Goal: Navigation & Orientation: Find specific page/section

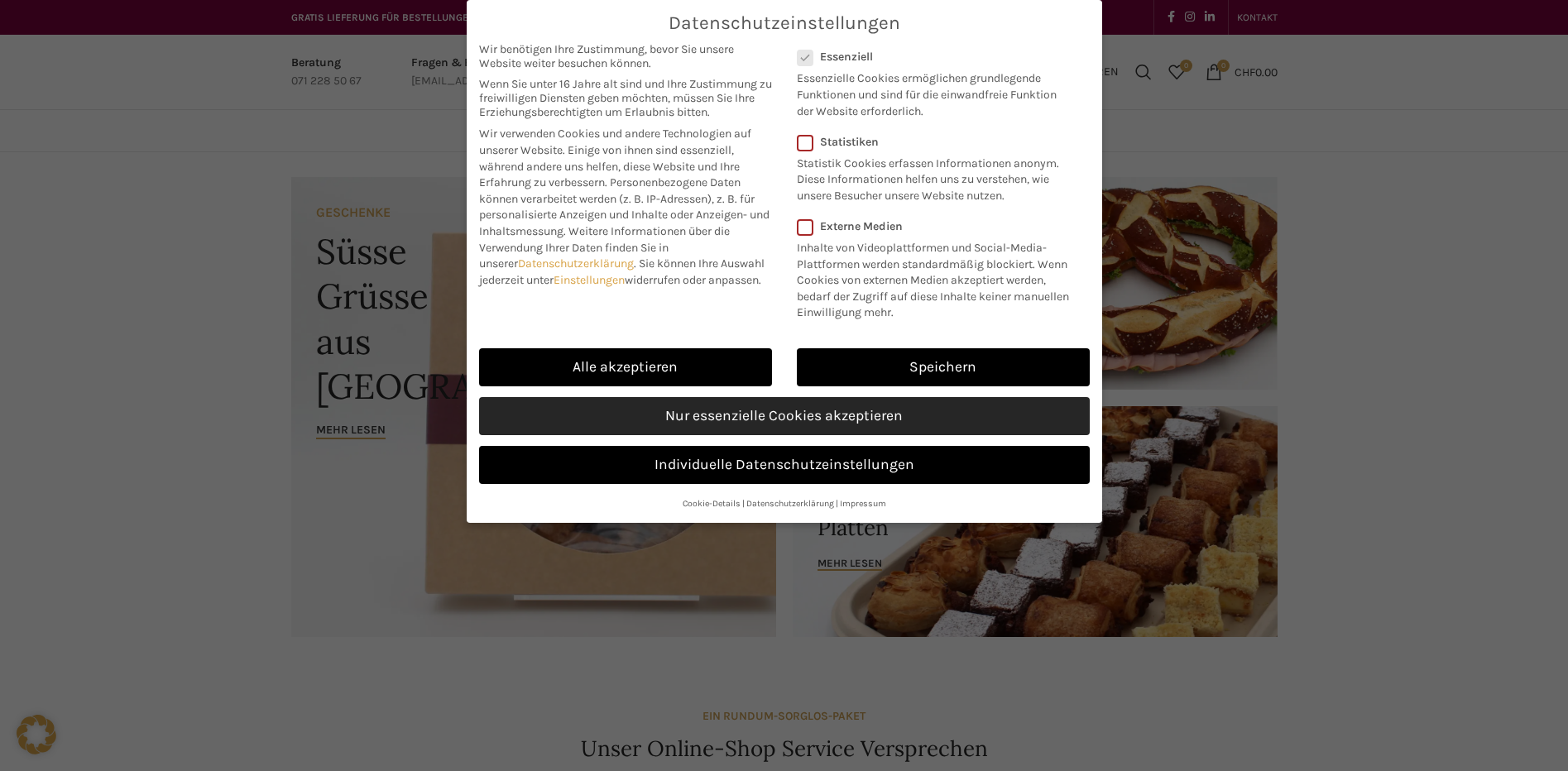
click at [721, 423] on link "Nur essenzielle Cookies akzeptieren" at bounding box center [785, 416] width 611 height 38
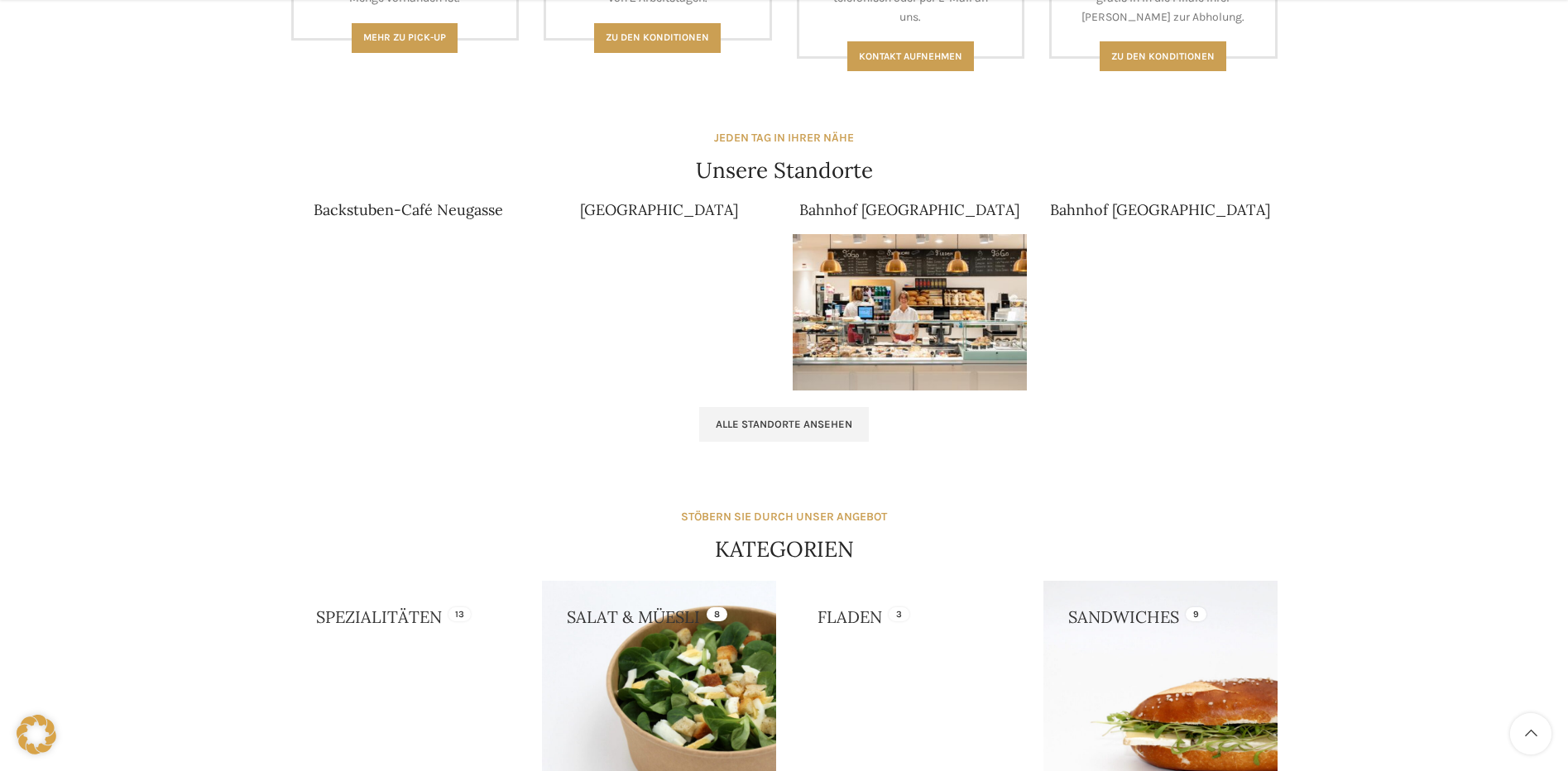
scroll to position [993, 0]
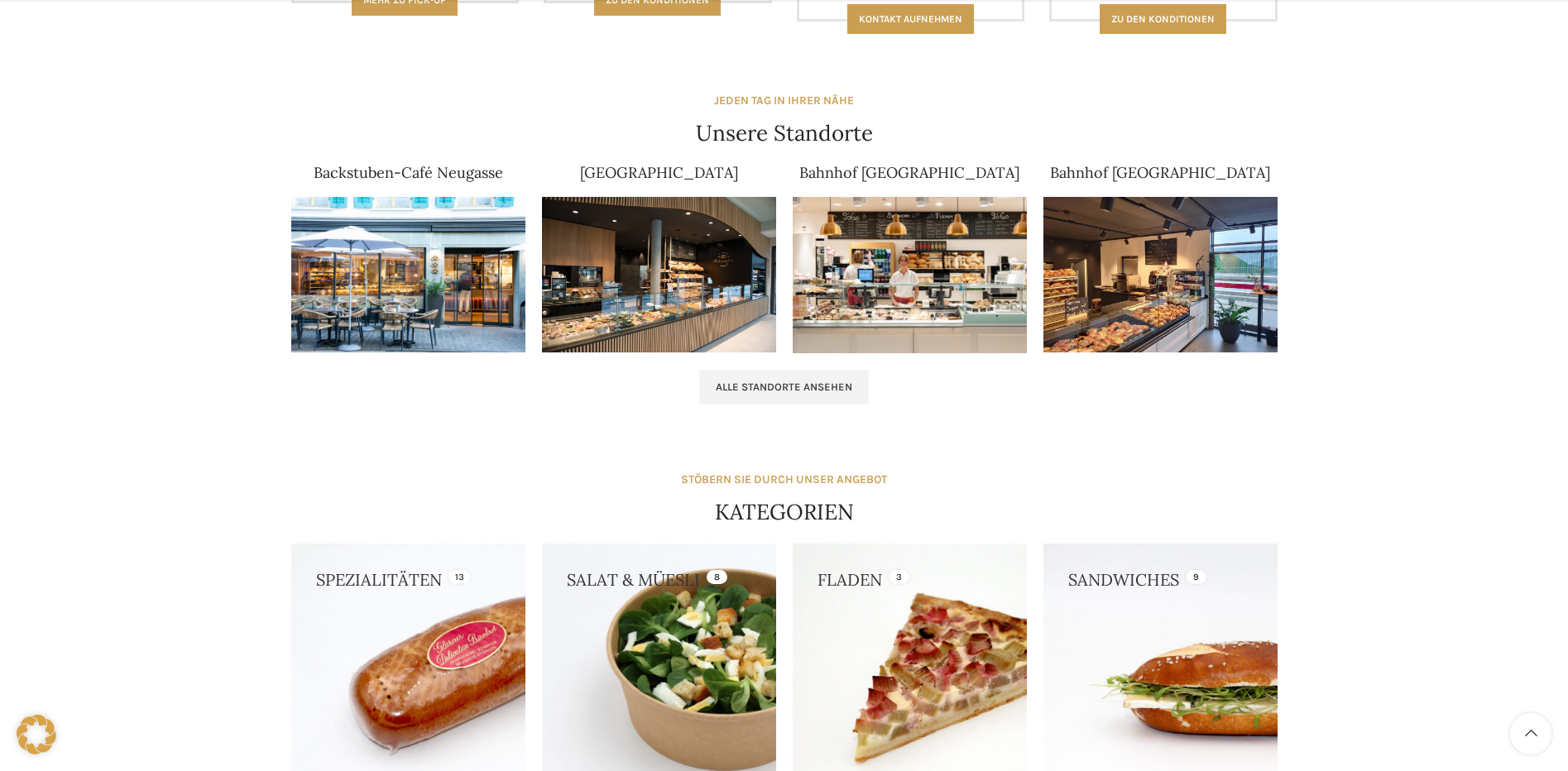
click at [386, 258] on img at bounding box center [409, 275] width 235 height 156
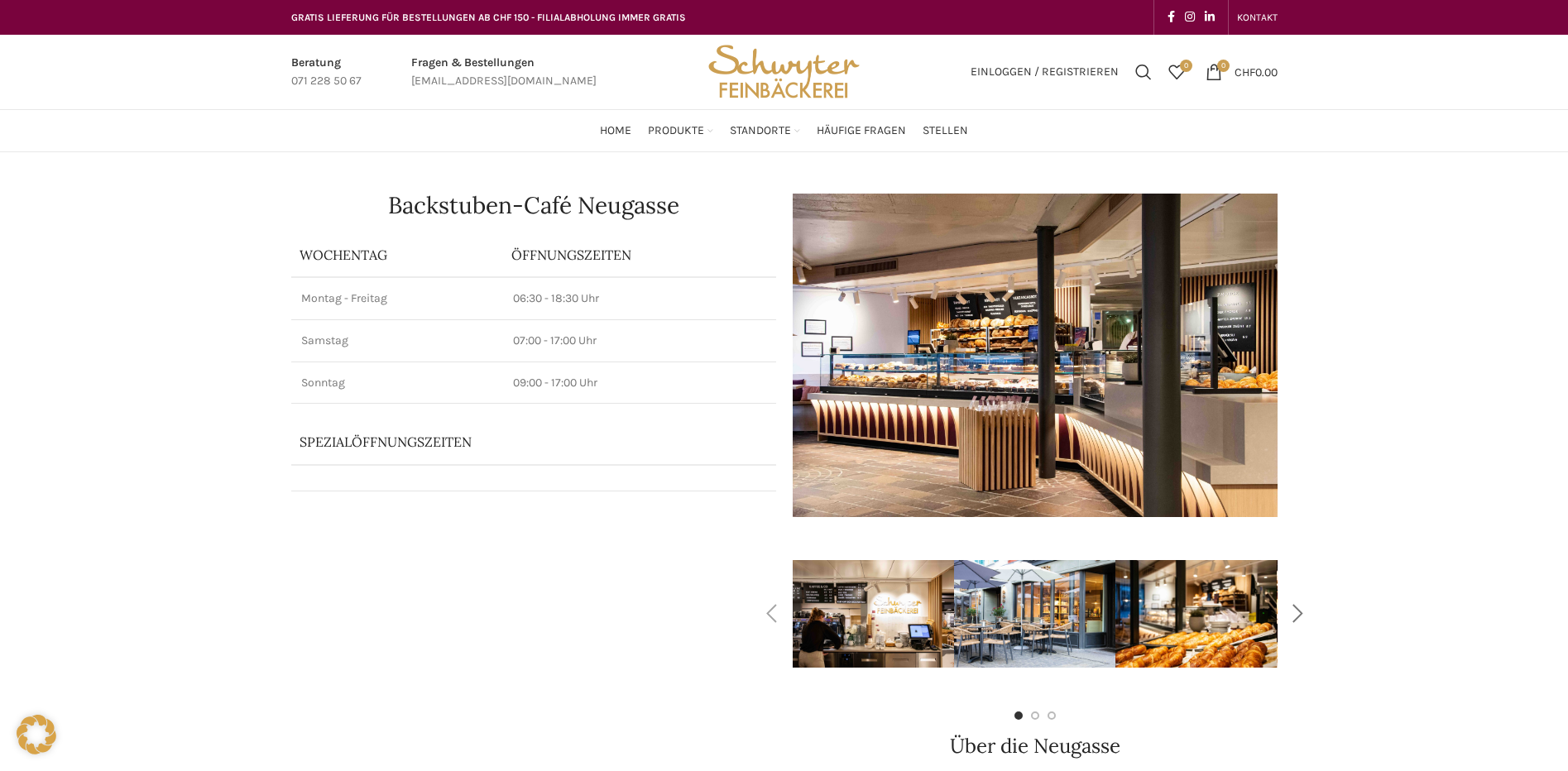
click at [1298, 616] on div "Next slide" at bounding box center [1298, 614] width 41 height 41
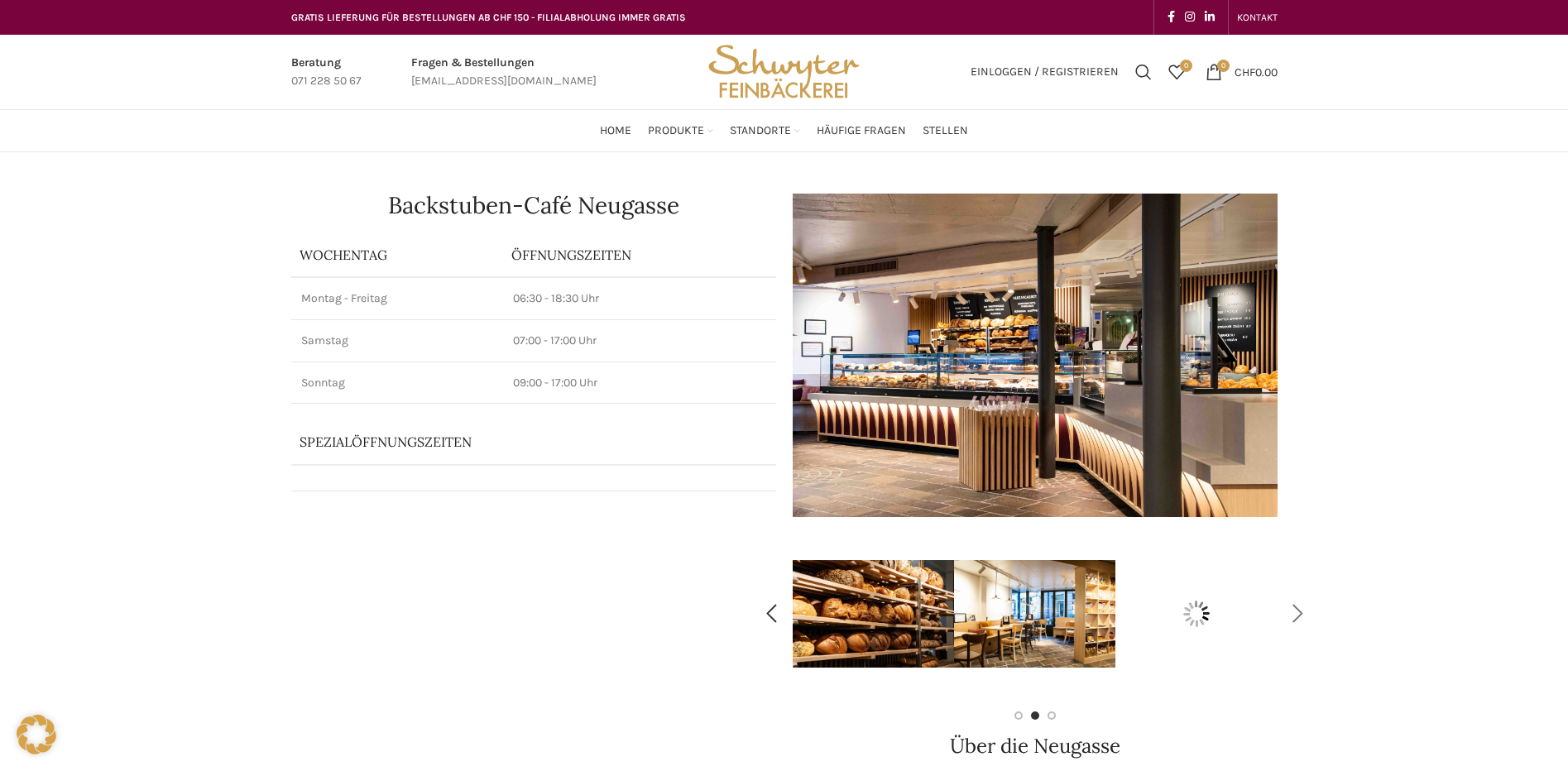
click at [1296, 614] on div "Next slide" at bounding box center [1298, 614] width 41 height 41
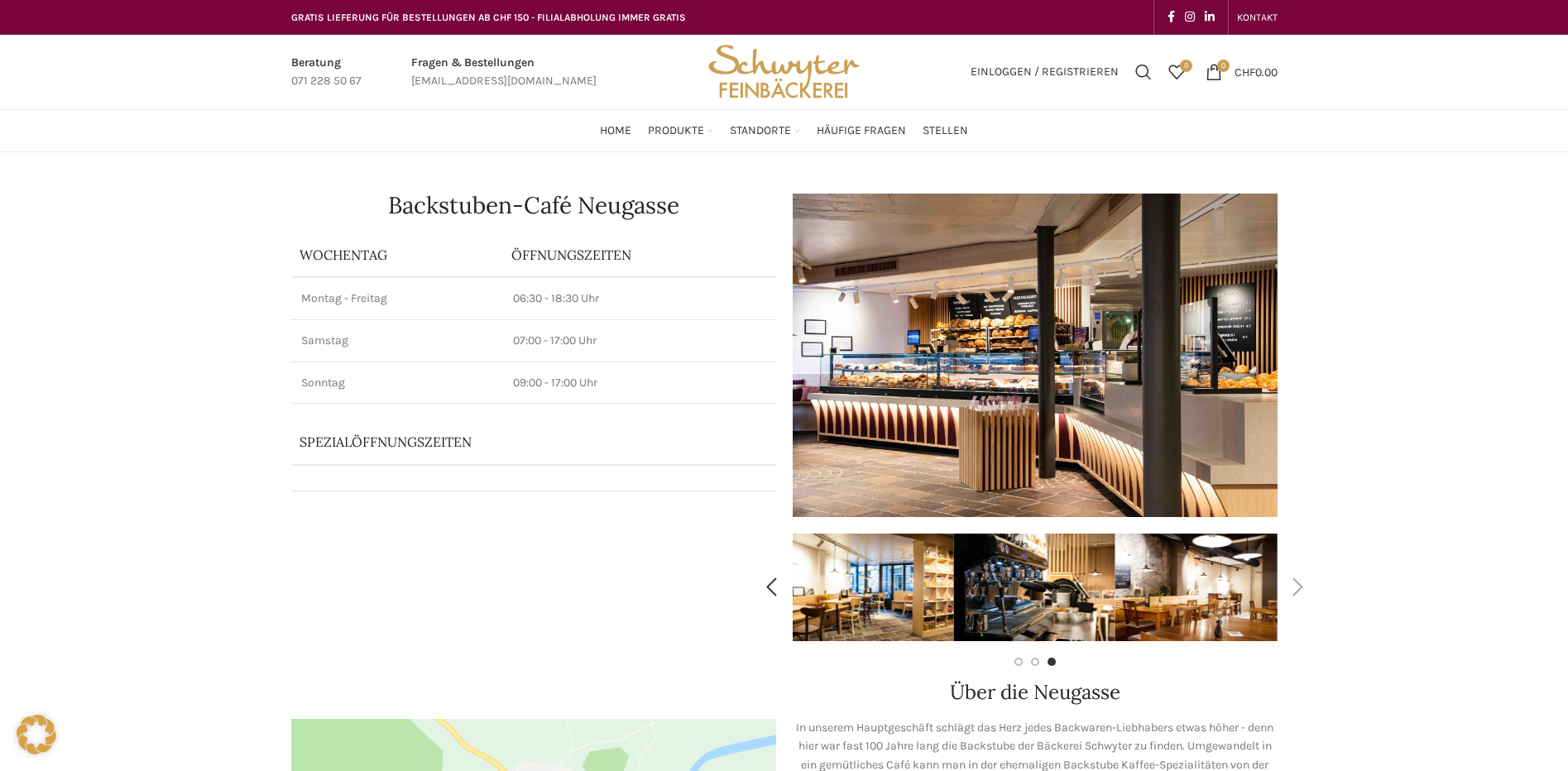
click at [1299, 593] on div "Next slide" at bounding box center [1298, 587] width 41 height 41
click at [1297, 589] on div "Next slide" at bounding box center [1298, 587] width 41 height 41
click at [1297, 587] on div "Next slide" at bounding box center [1298, 587] width 41 height 41
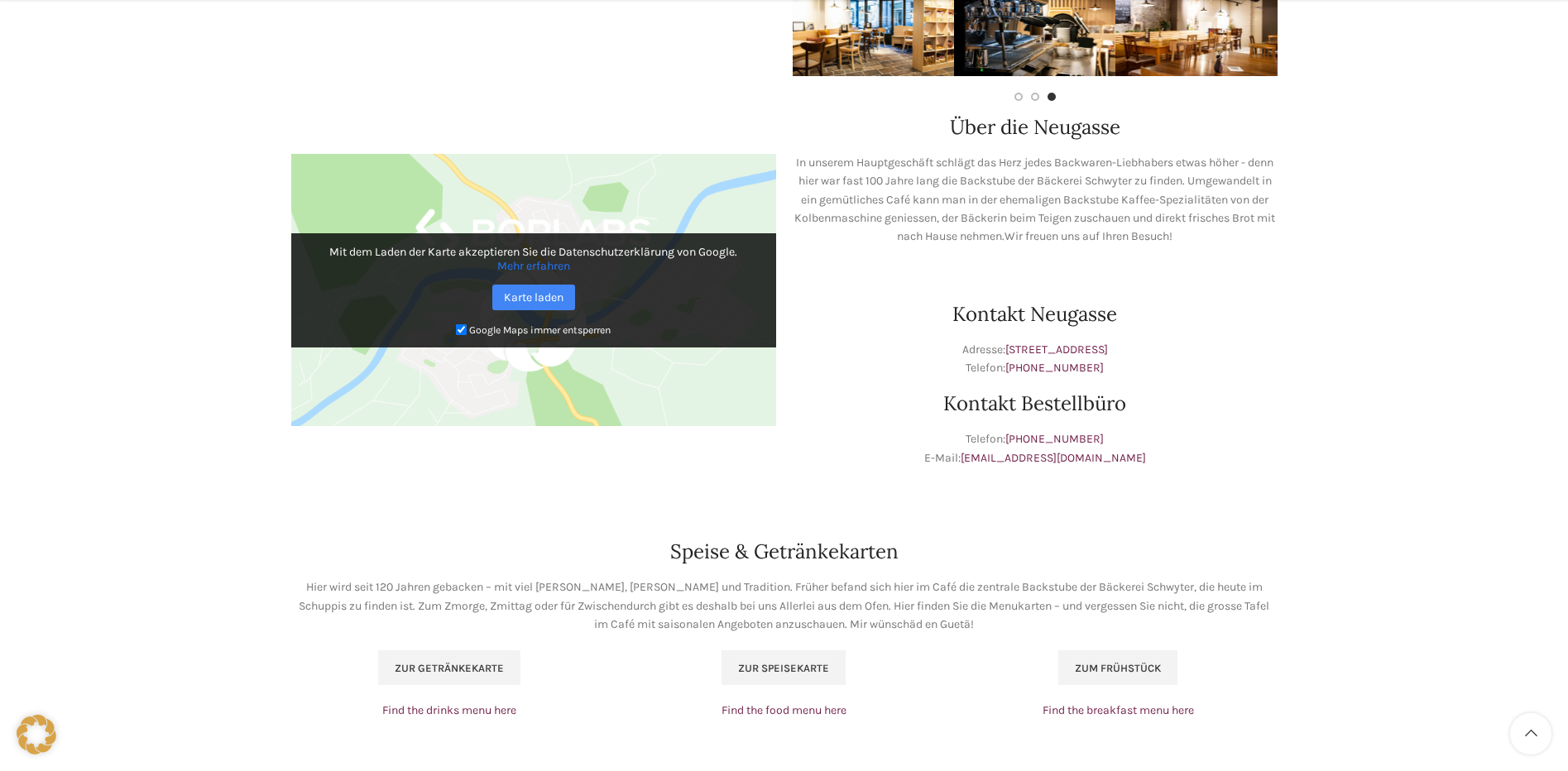
scroll to position [580, 0]
